Goal: Information Seeking & Learning: Learn about a topic

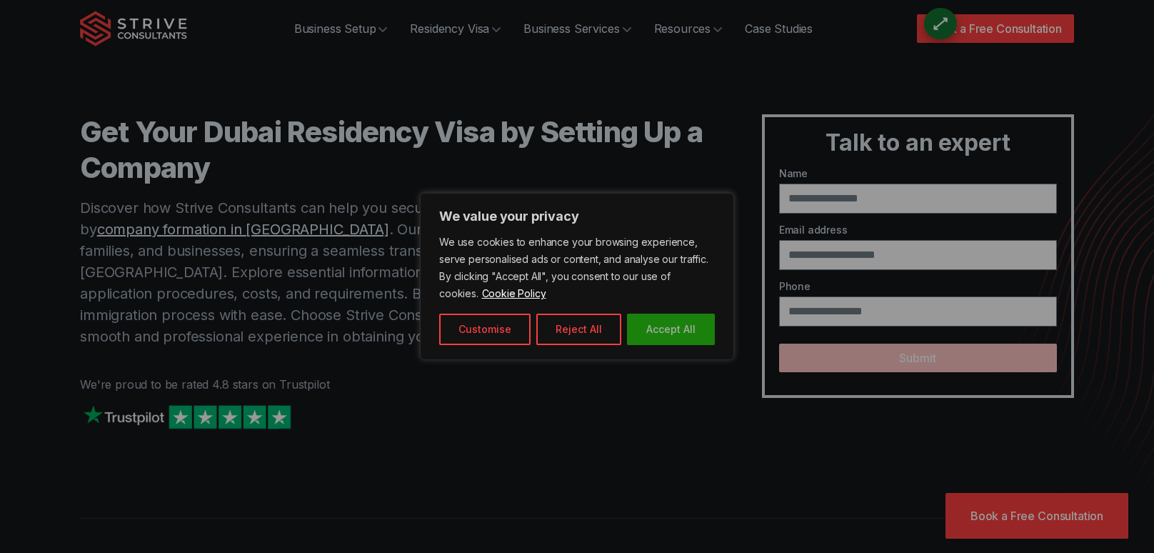
click at [661, 329] on button "Accept All" at bounding box center [671, 329] width 88 height 31
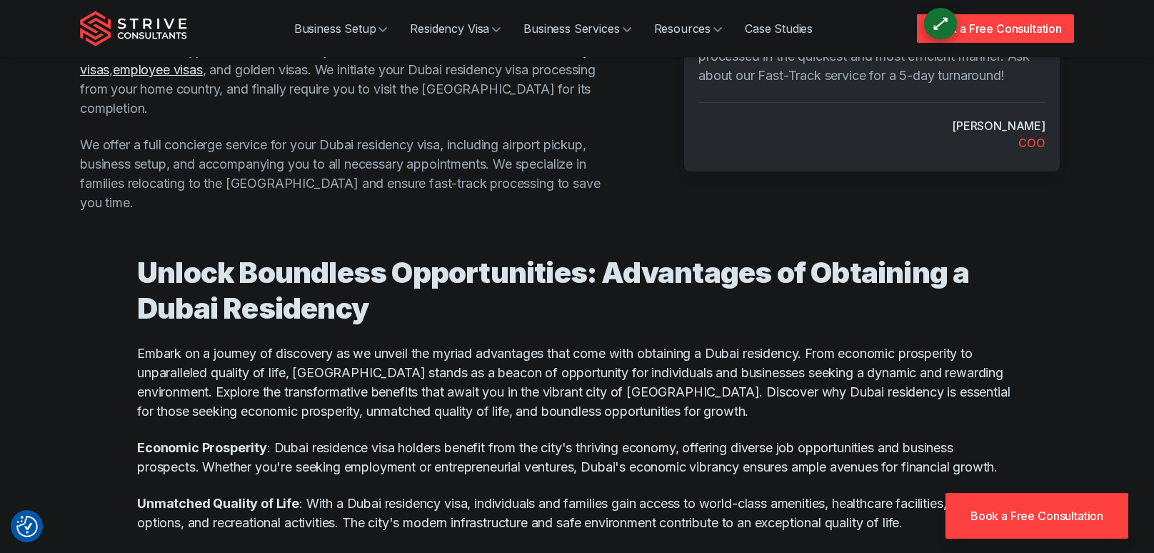
scroll to position [696, 0]
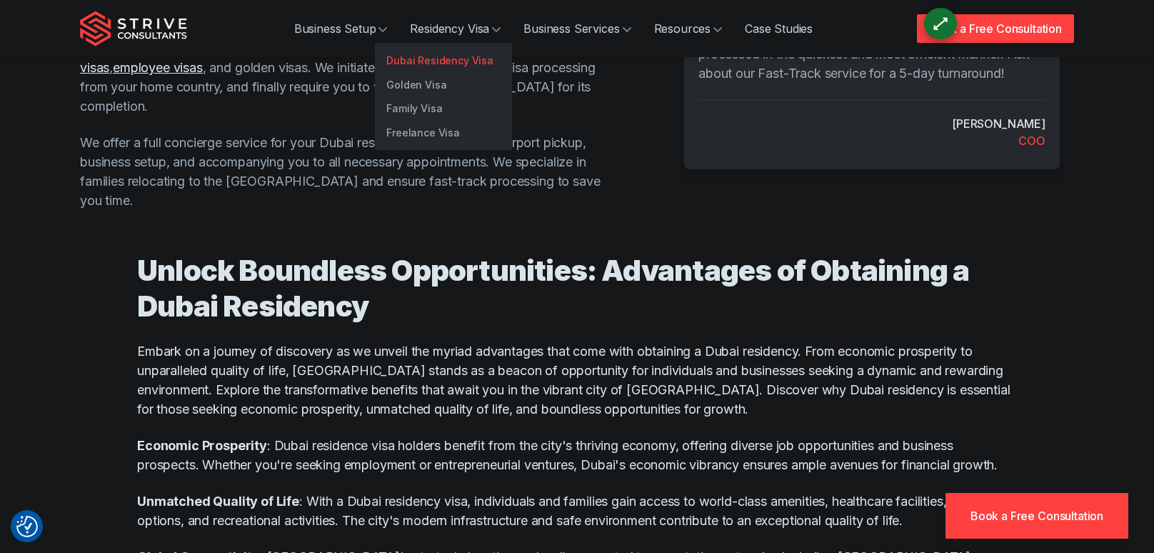
click at [464, 56] on link "Dubai Residency Visa" at bounding box center [443, 61] width 137 height 24
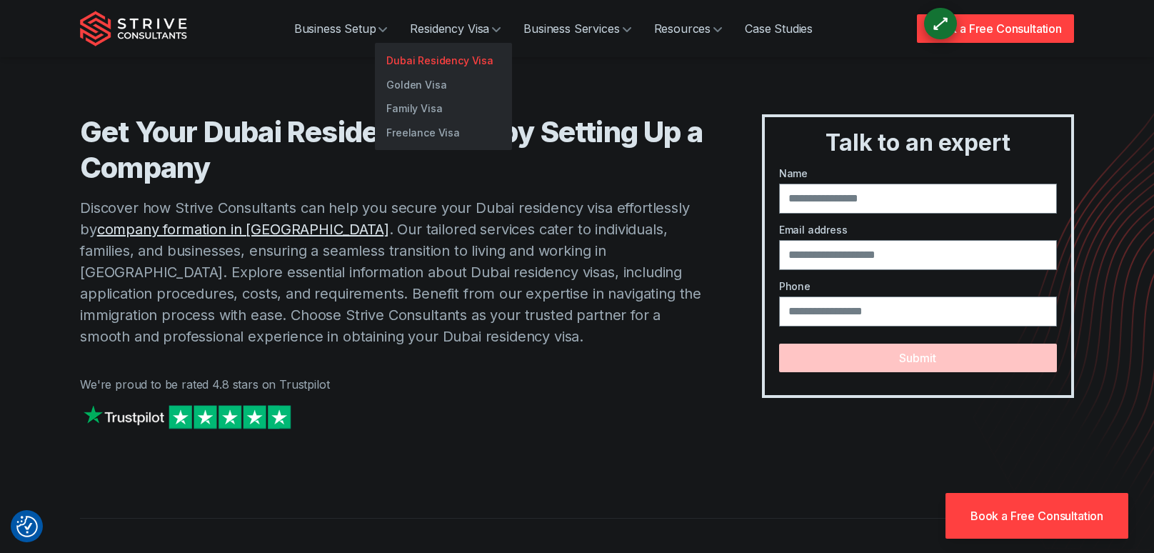
click at [474, 61] on link "Dubai Residency Visa" at bounding box center [443, 61] width 137 height 24
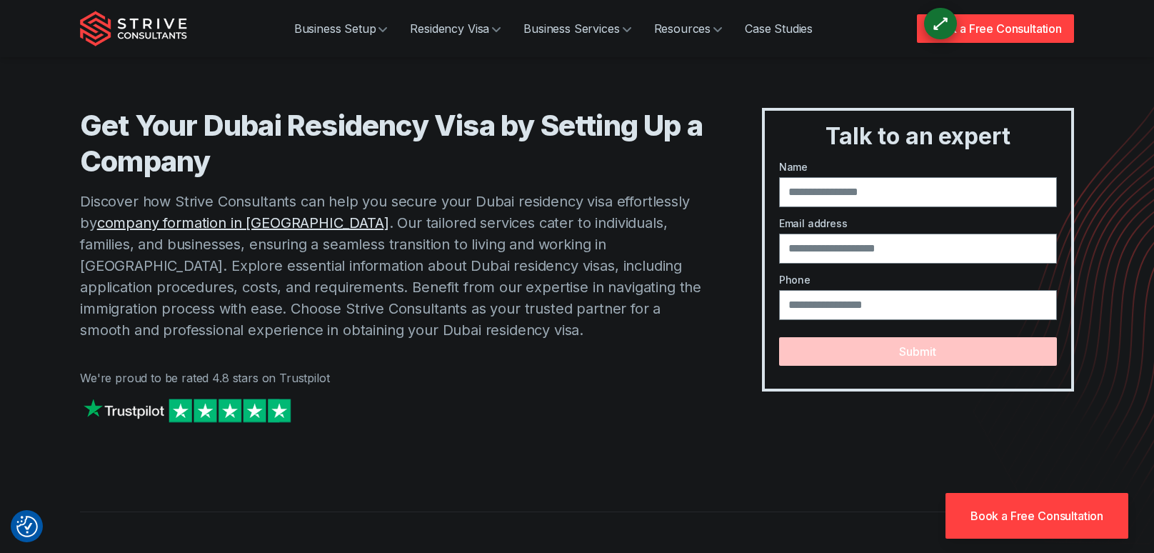
scroll to position [7, 0]
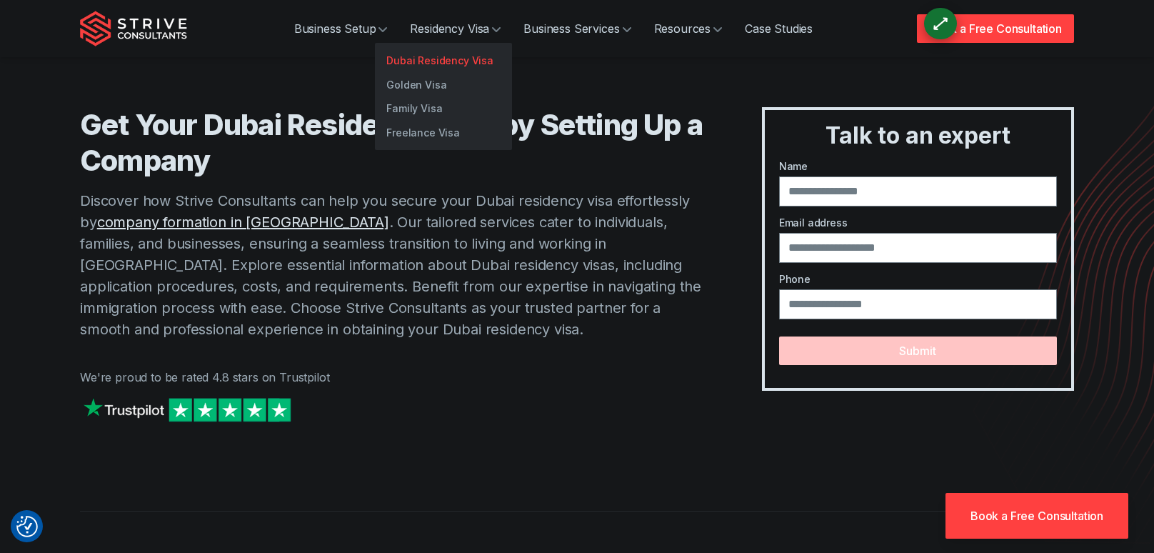
click at [444, 56] on link "Dubai Residency Visa" at bounding box center [443, 61] width 137 height 24
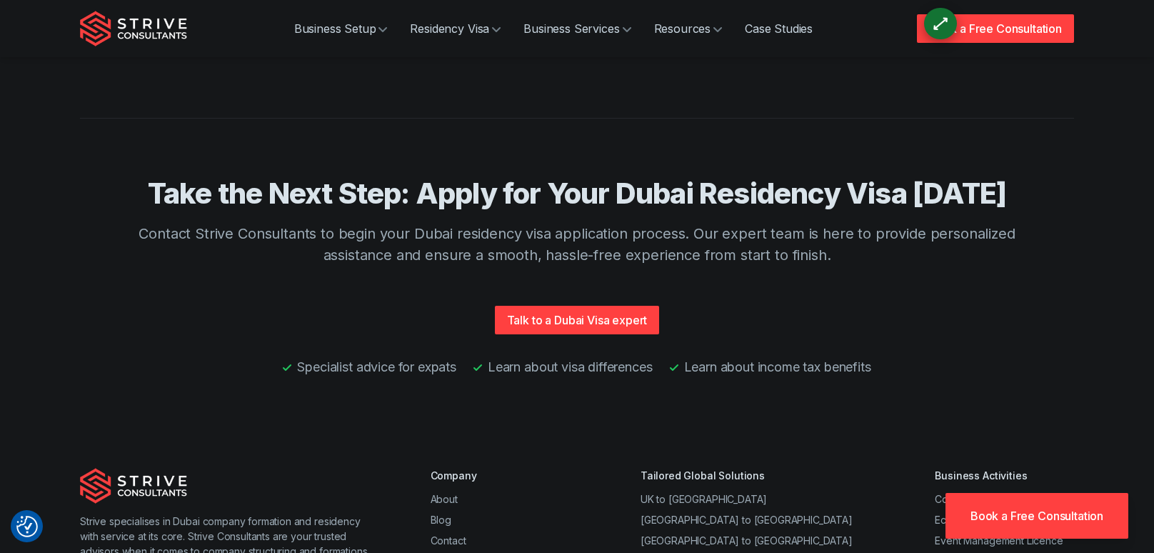
scroll to position [3361, 0]
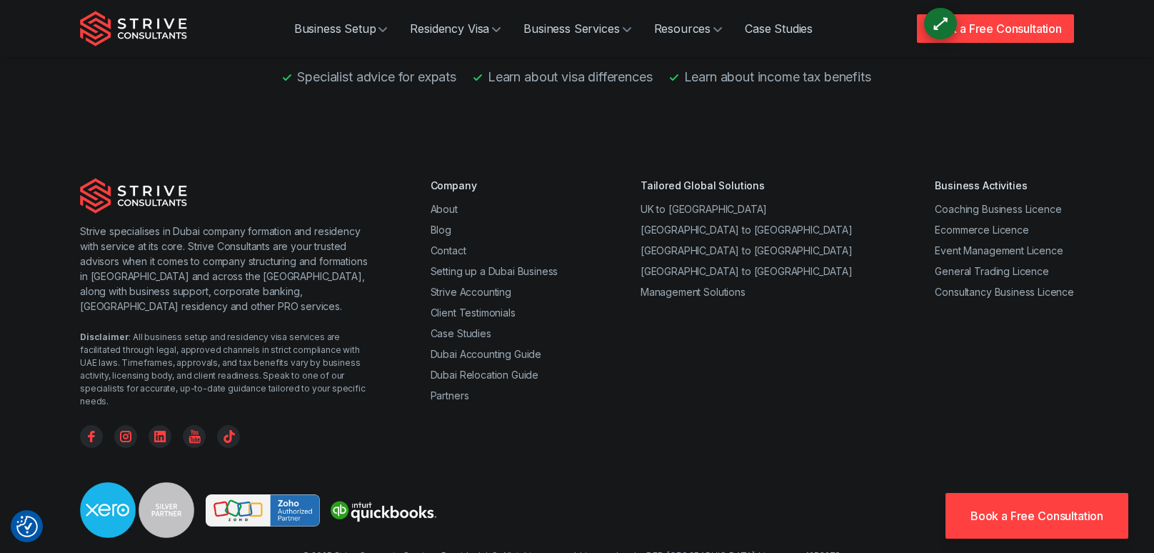
scroll to position [3763, 0]
